Goal: Task Accomplishment & Management: Use online tool/utility

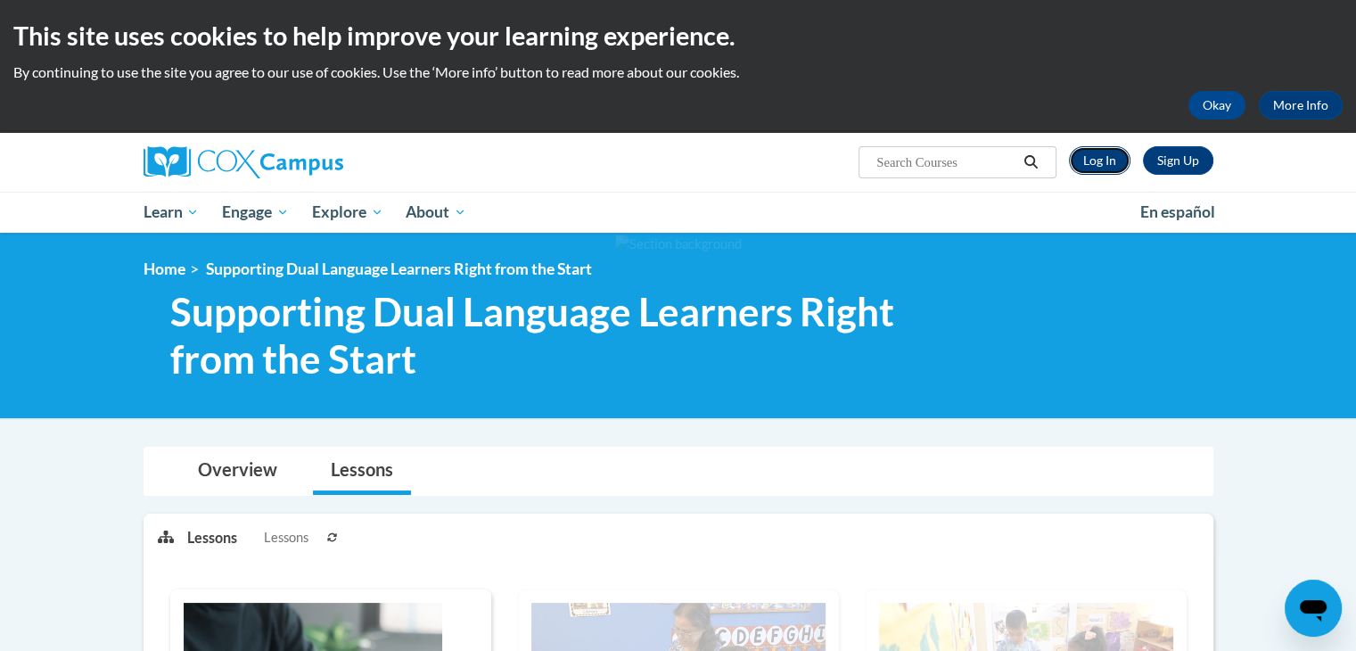
click at [1099, 163] on link "Log In" at bounding box center [1100, 160] width 62 height 29
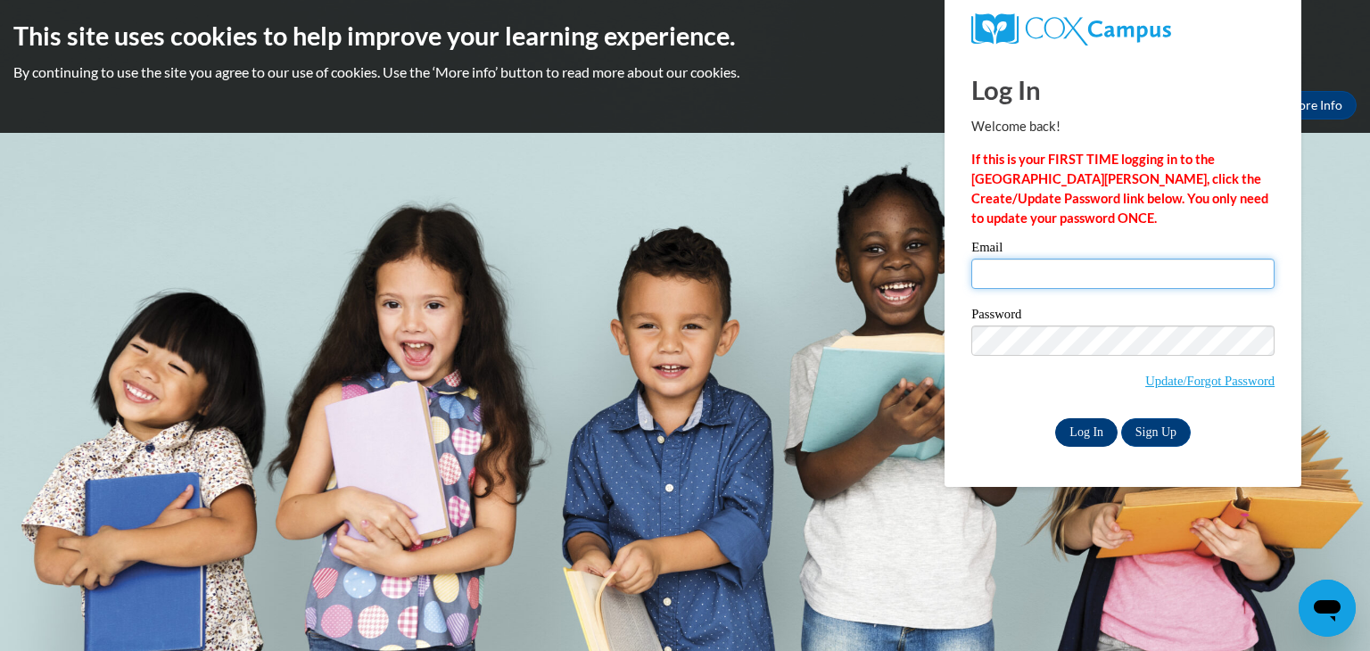
type input "kpulido@berkhs.org"
click at [1083, 425] on input "Log In" at bounding box center [1086, 432] width 62 height 29
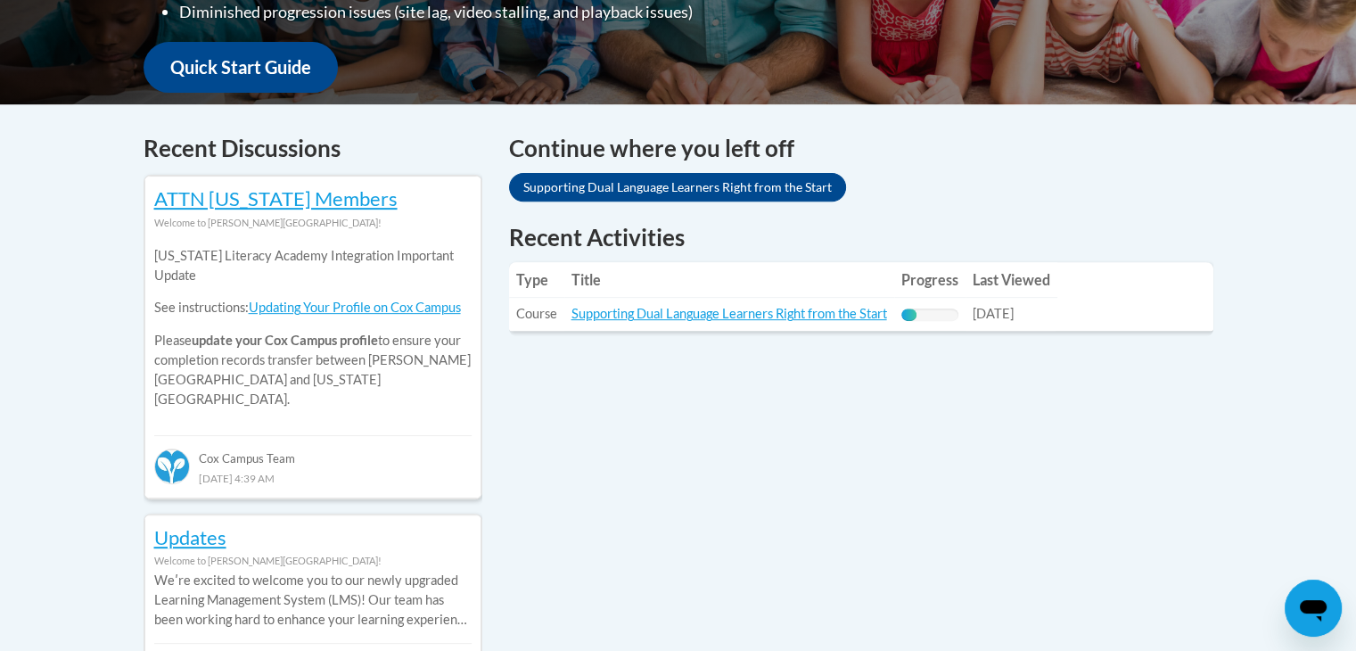
scroll to position [656, 0]
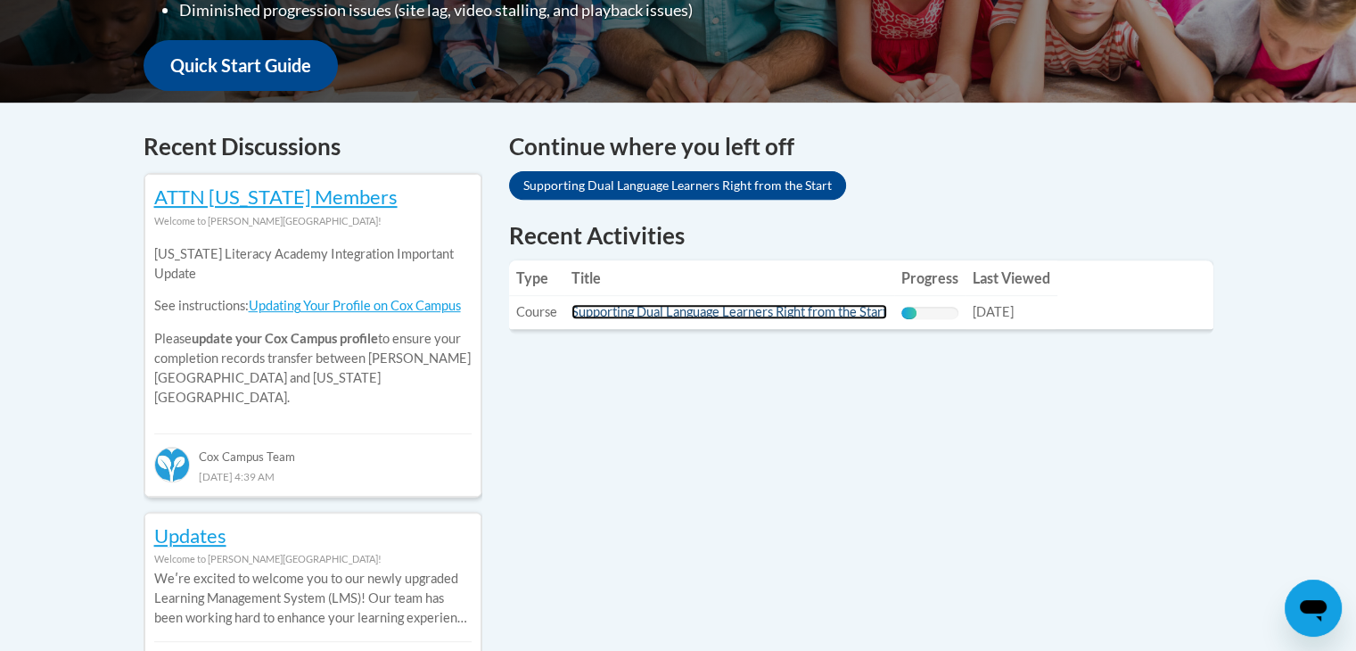
click at [753, 313] on link "Supporting Dual Language Learners Right from the Start" at bounding box center [730, 311] width 316 height 15
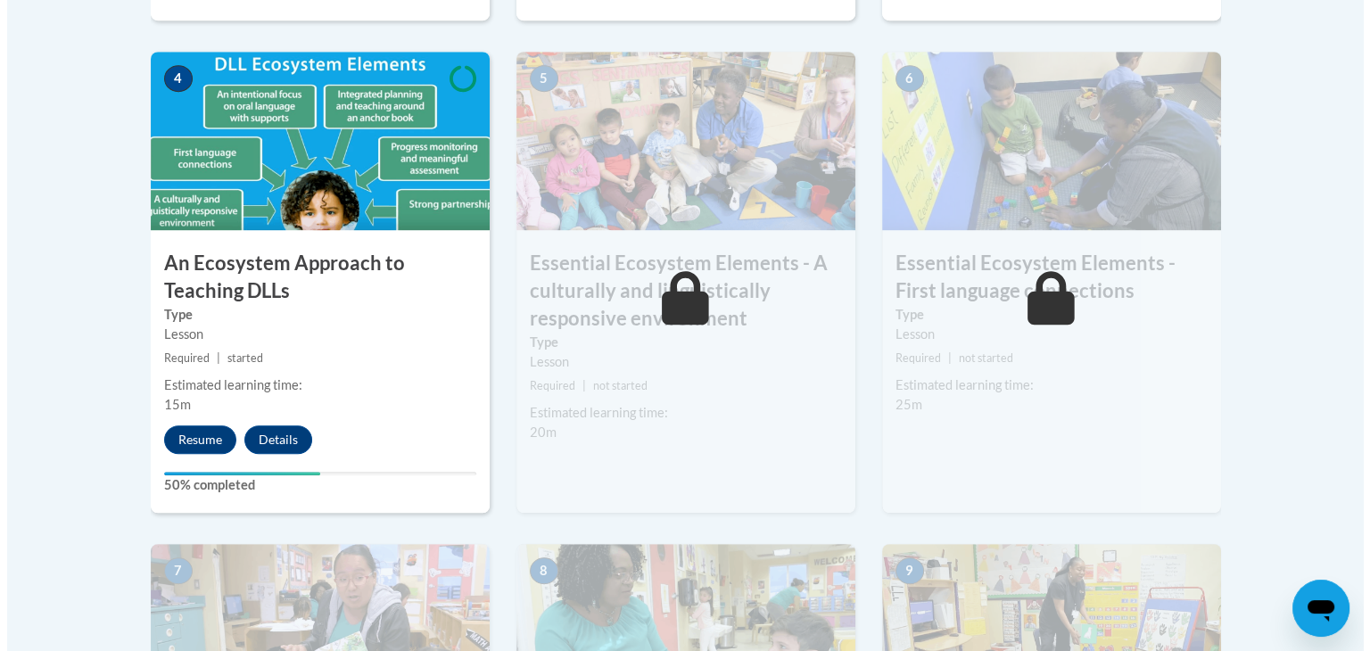
scroll to position [1084, 0]
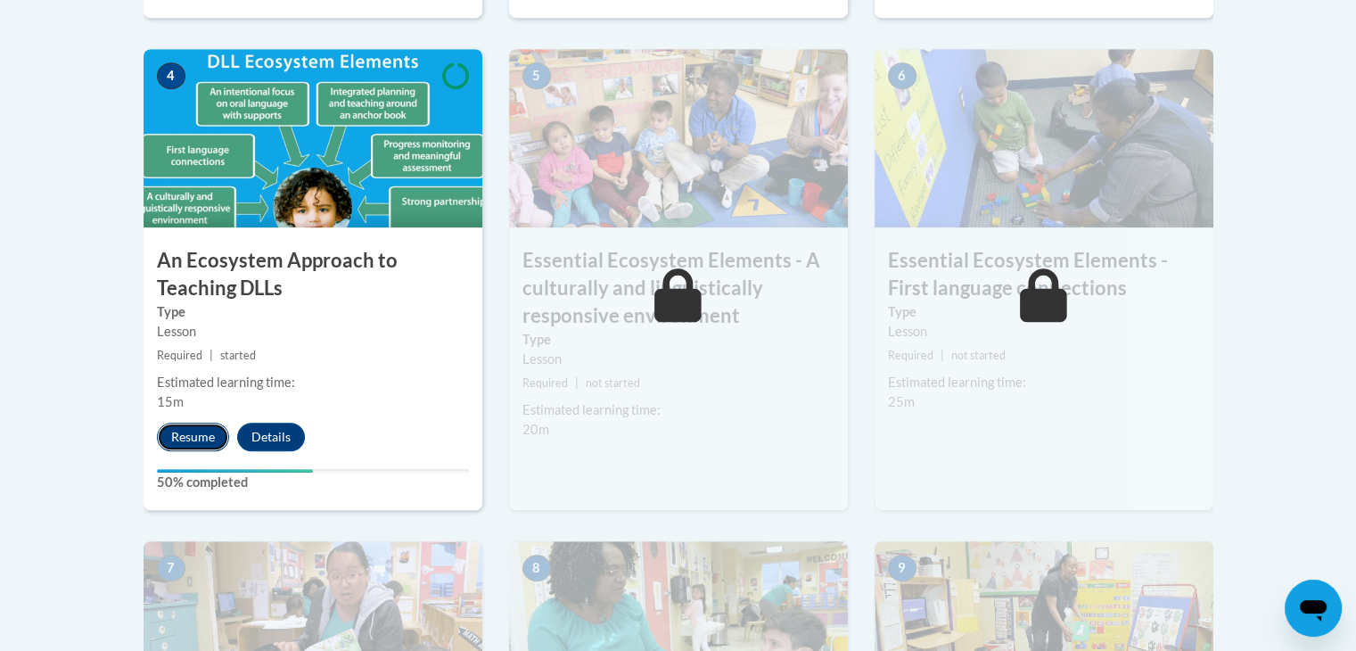
click at [205, 441] on button "Resume" at bounding box center [193, 437] width 72 height 29
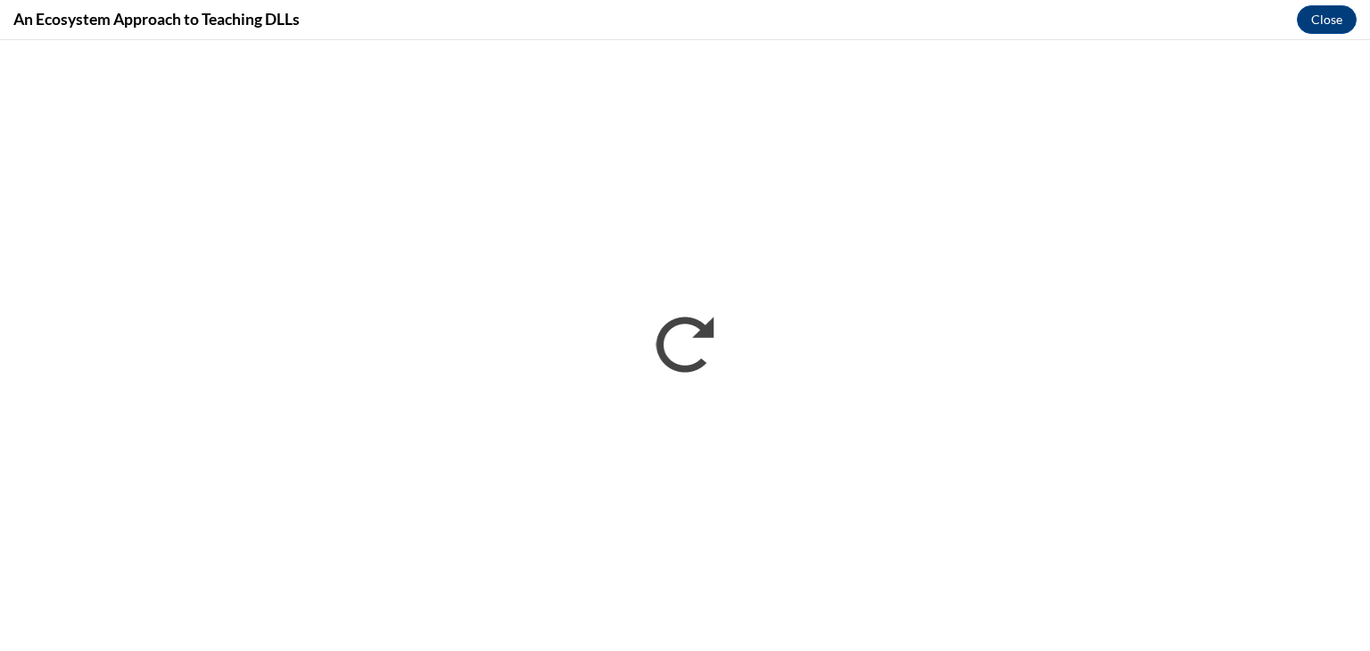
scroll to position [0, 0]
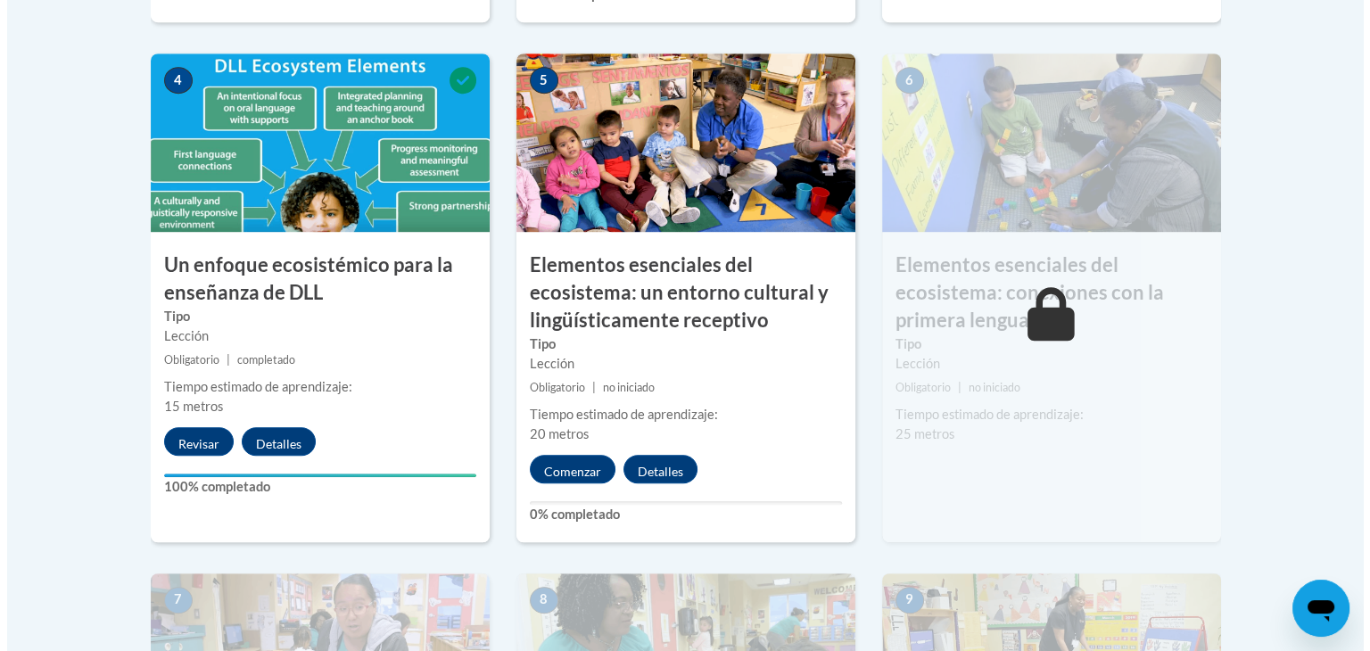
scroll to position [1081, 0]
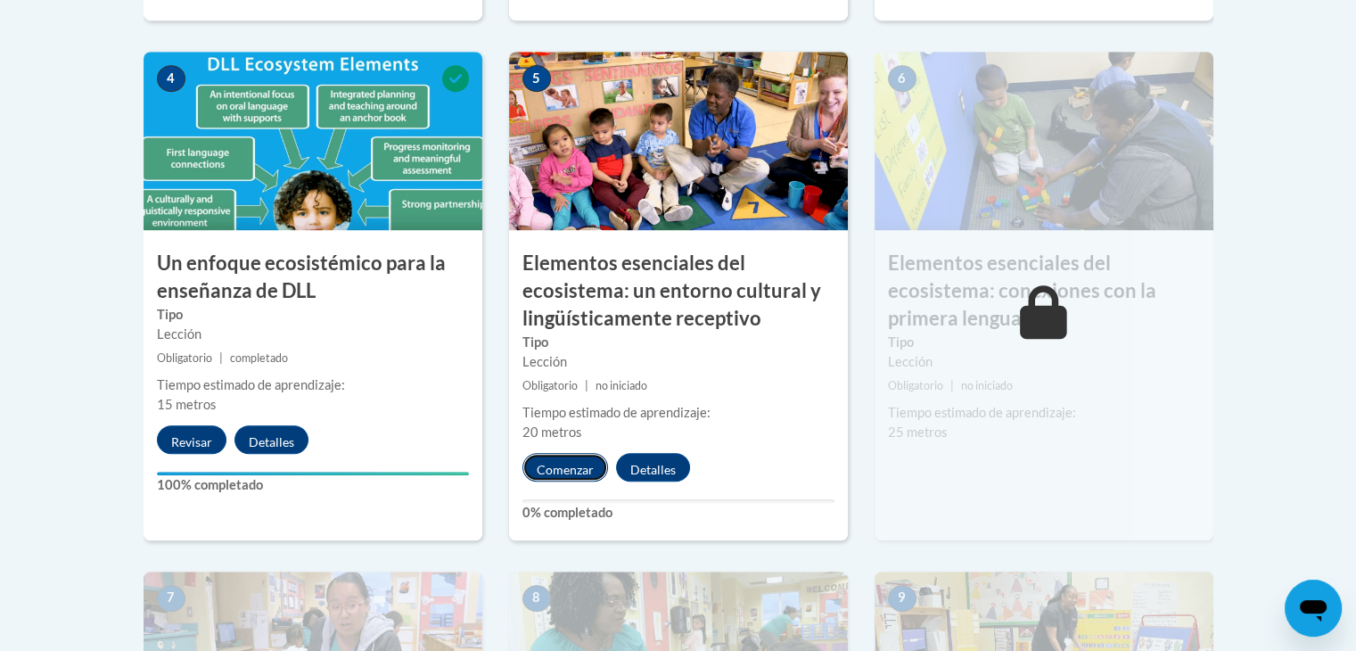
click at [567, 470] on font "Comenzar" at bounding box center [565, 468] width 57 height 15
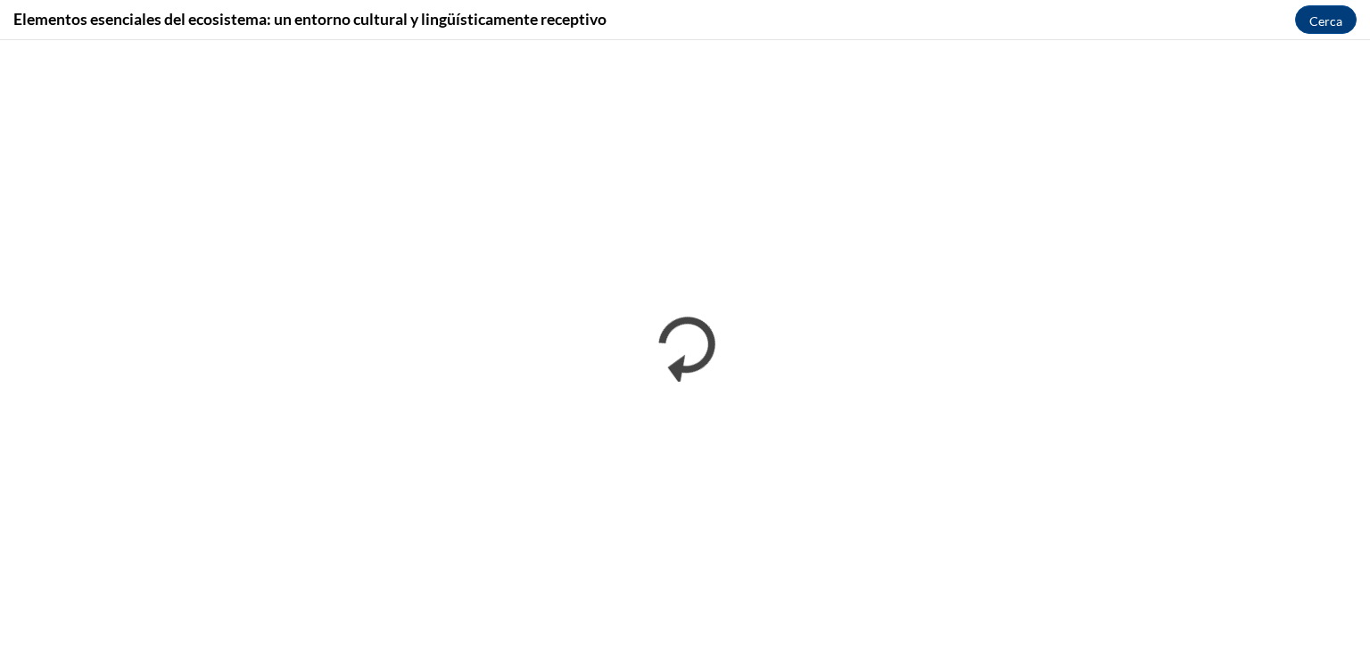
scroll to position [0, 0]
